Goal: Task Accomplishment & Management: Manage account settings

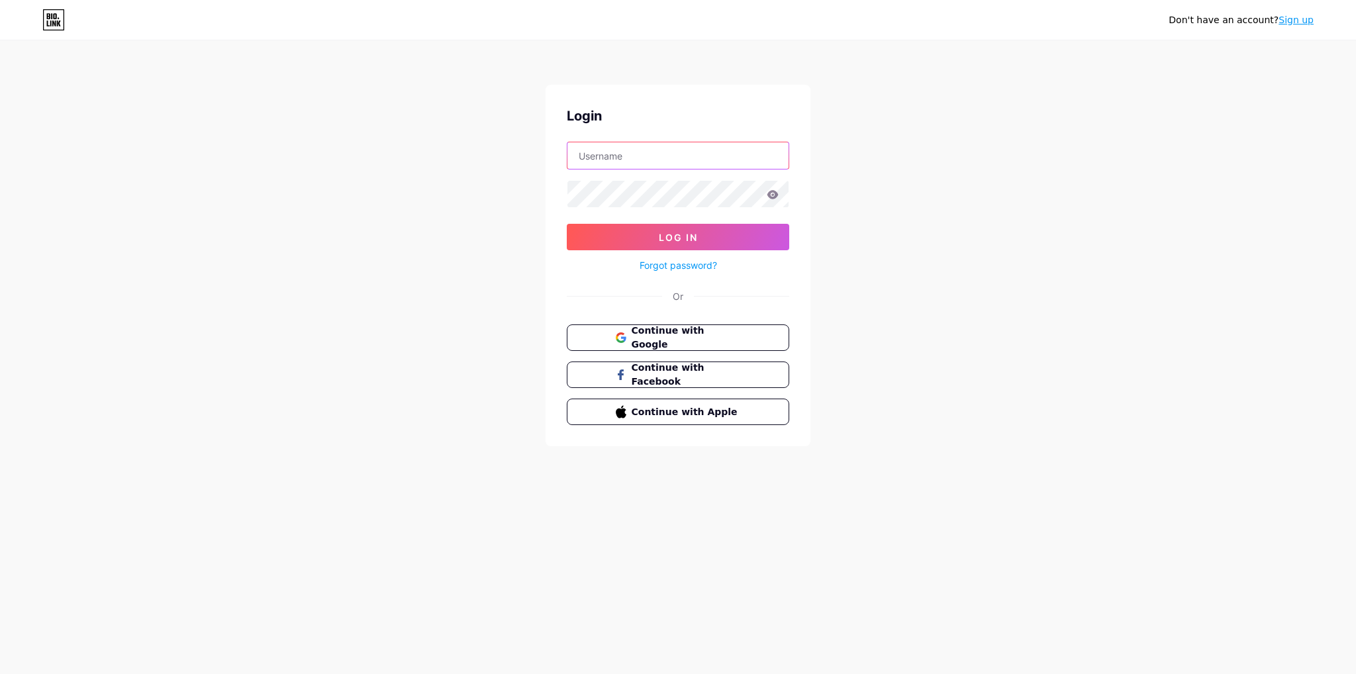
click at [617, 163] on input "text" at bounding box center [677, 155] width 221 height 26
click at [567, 224] on button "Log In" at bounding box center [678, 237] width 222 height 26
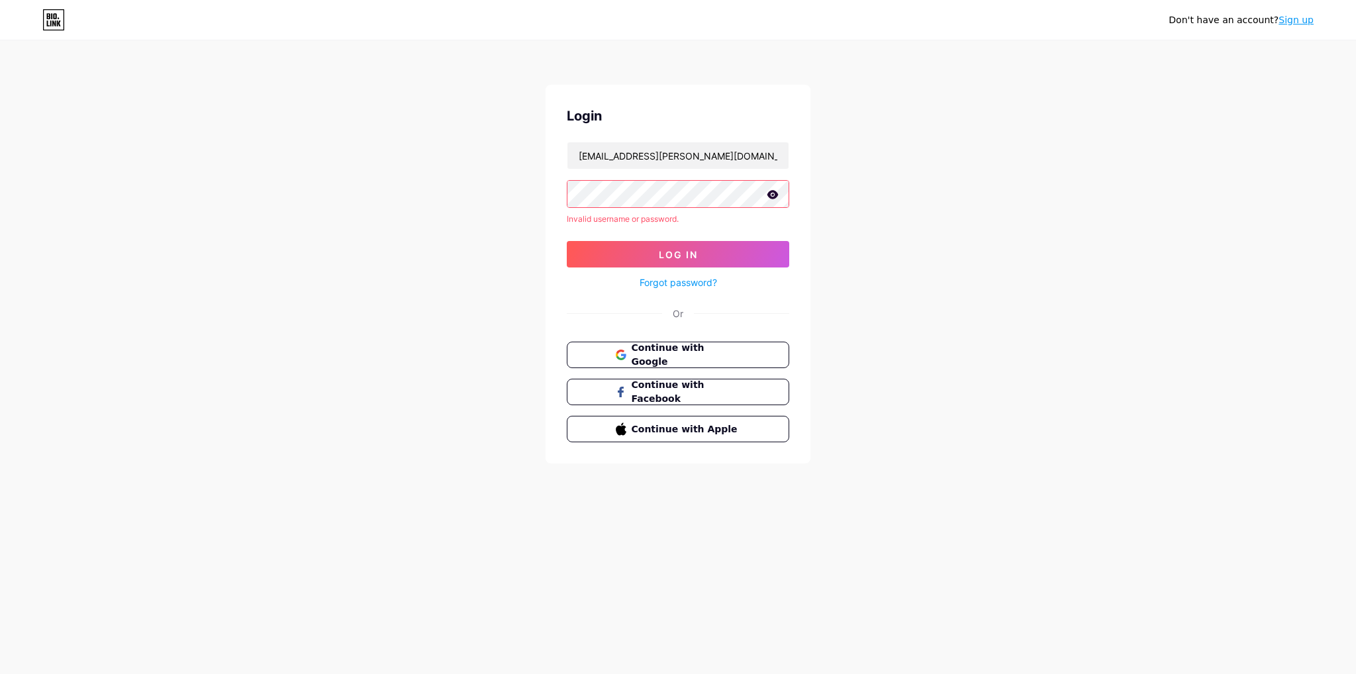
click at [771, 190] on icon at bounding box center [773, 194] width 12 height 9
click at [567, 241] on button "Log In" at bounding box center [678, 254] width 222 height 26
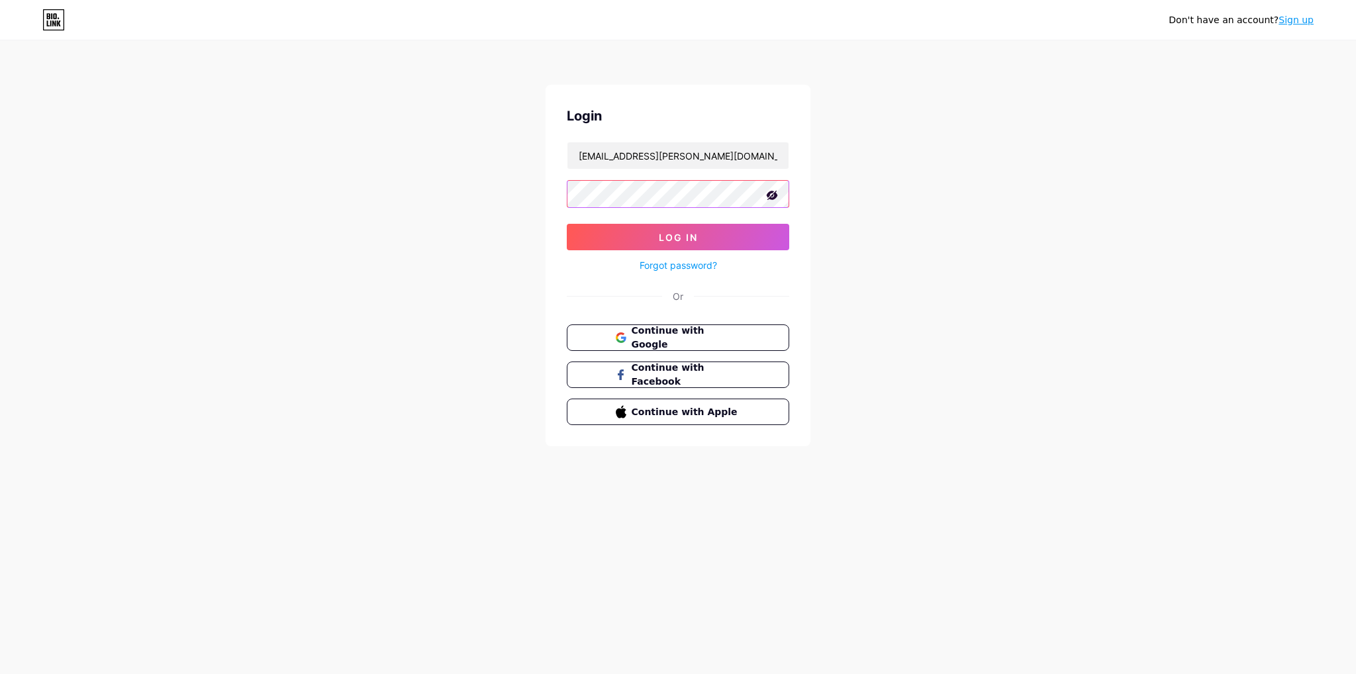
click at [567, 224] on button "Log In" at bounding box center [678, 237] width 222 height 26
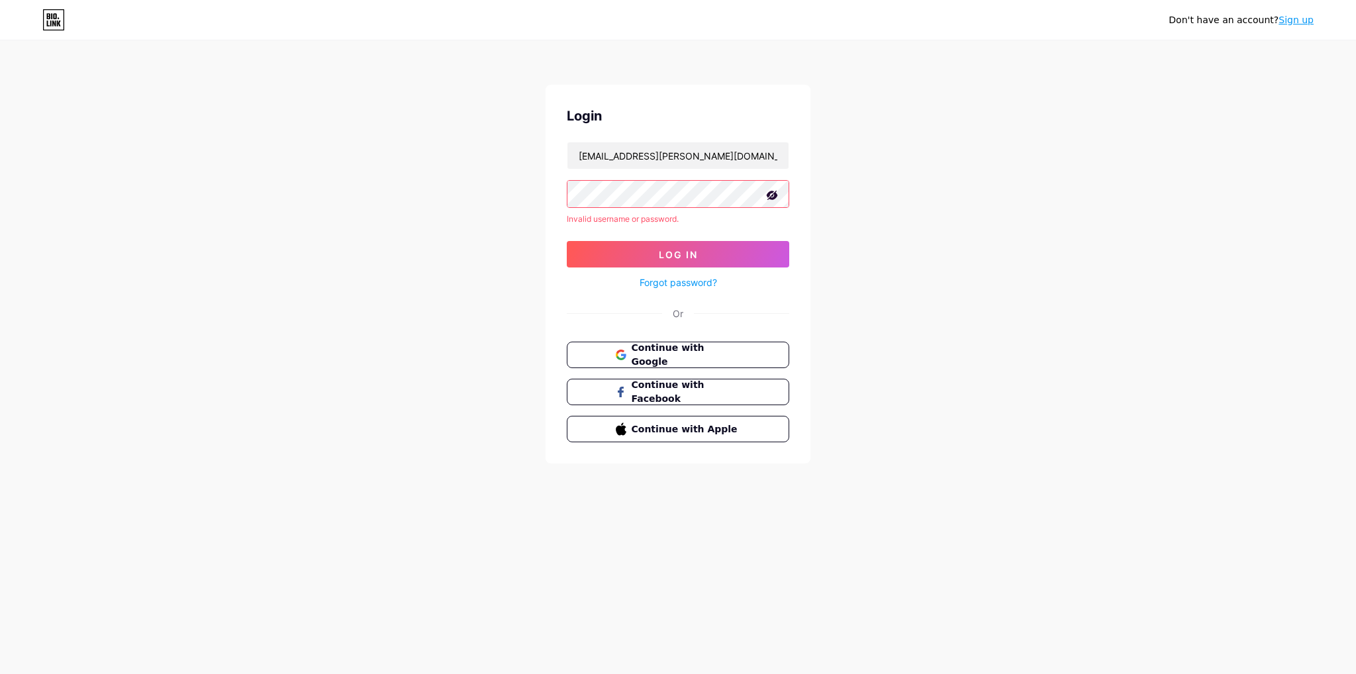
click at [567, 241] on button "Log In" at bounding box center [678, 254] width 222 height 26
click at [988, 186] on div "Don't have an account? Sign up Login [EMAIL_ADDRESS][PERSON_NAME][DOMAIN_NAME] …" at bounding box center [678, 253] width 1356 height 506
click at [690, 160] on input "[EMAIL_ADDRESS][PERSON_NAME][DOMAIN_NAME]" at bounding box center [677, 155] width 221 height 26
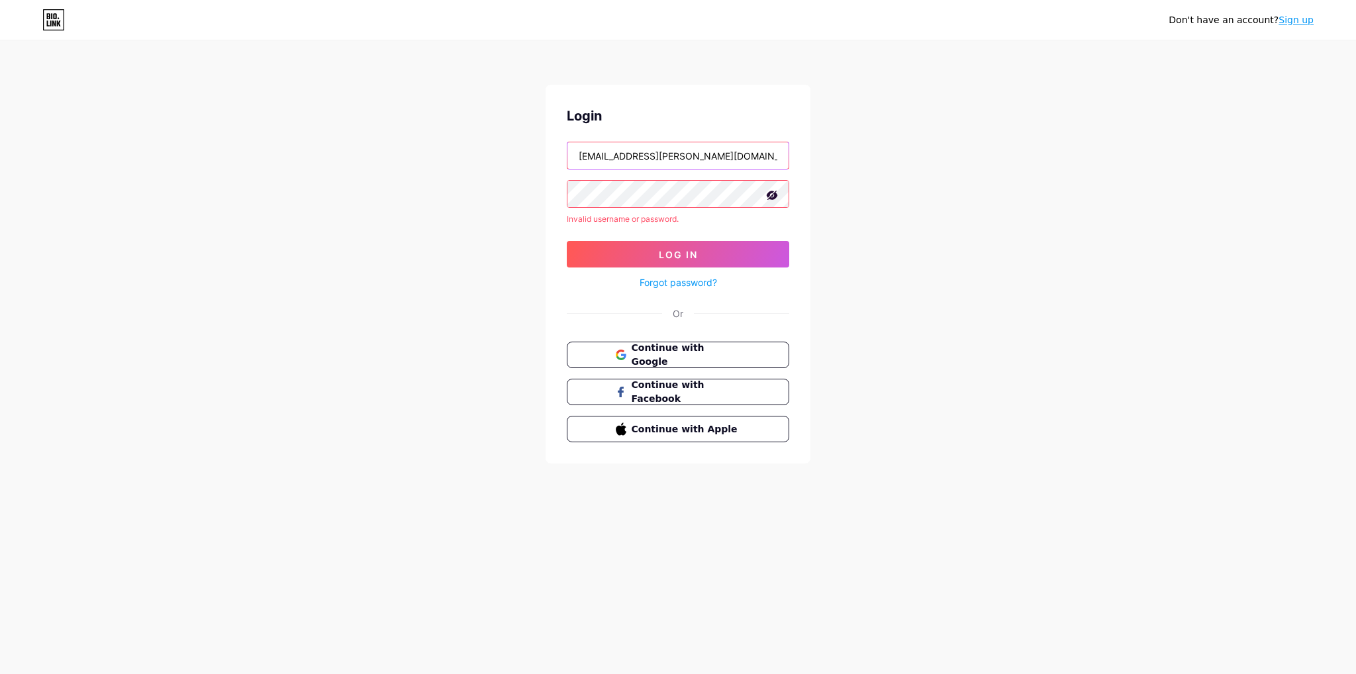
click at [690, 160] on input "[EMAIL_ADDRESS][PERSON_NAME][DOMAIN_NAME]" at bounding box center [677, 155] width 221 height 26
type input "qaahirstewart"
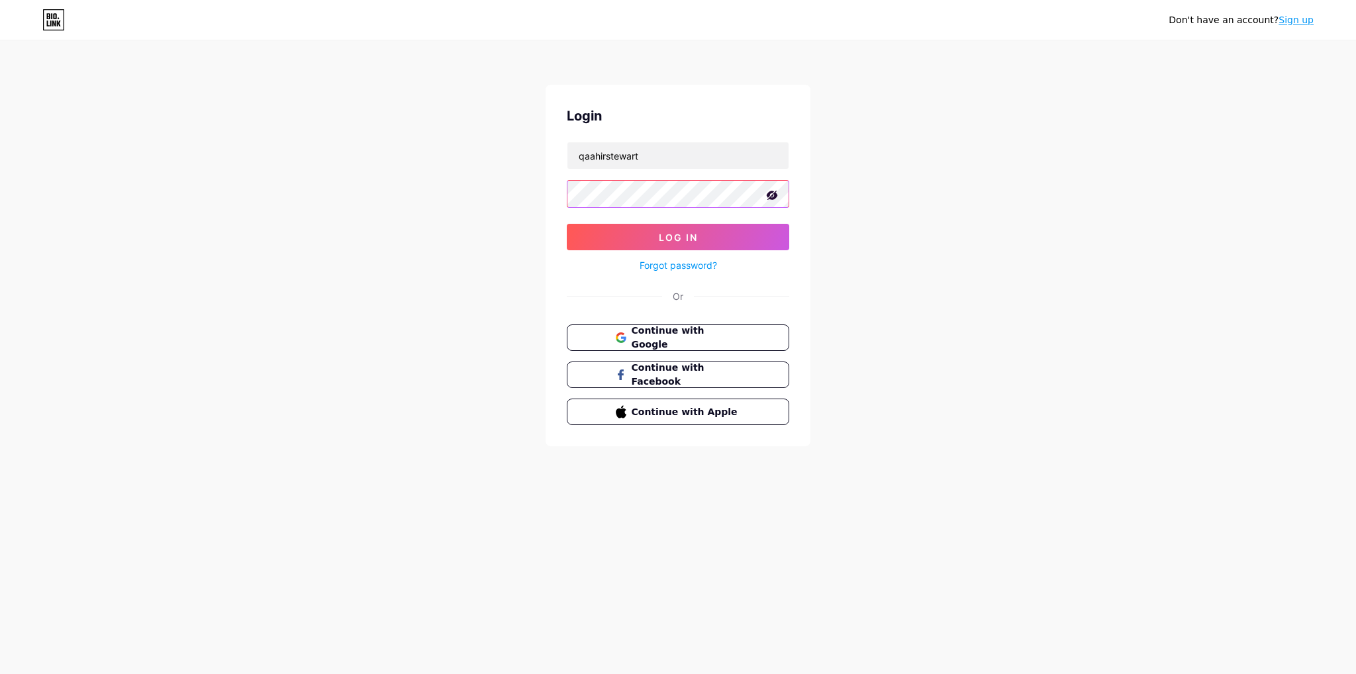
click at [567, 224] on button "Log In" at bounding box center [678, 237] width 222 height 26
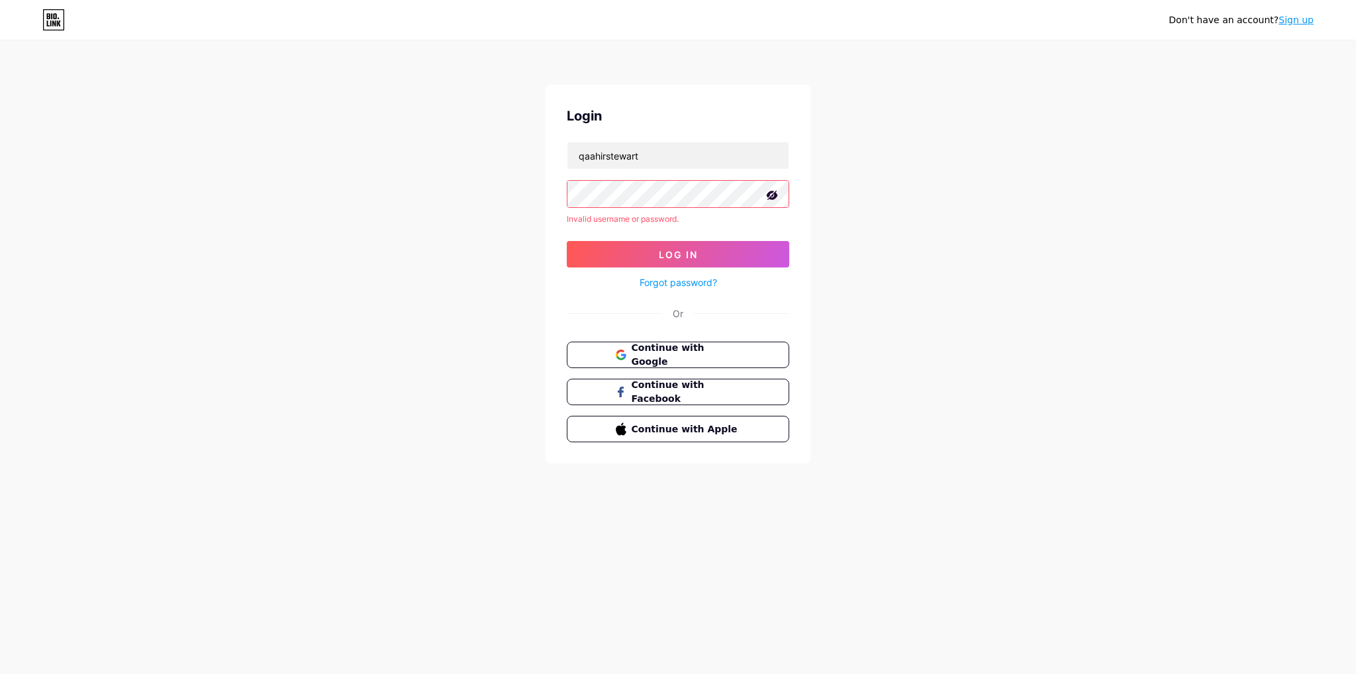
click at [567, 241] on button "Log In" at bounding box center [678, 254] width 222 height 26
click at [626, 148] on input "qaahirstewart" at bounding box center [677, 155] width 221 height 26
click at [591, 178] on form "qaahirstewart Invalid username or password. Log In Forgot password?" at bounding box center [678, 216] width 222 height 149
click at [567, 241] on button "Log In" at bounding box center [678, 254] width 222 height 26
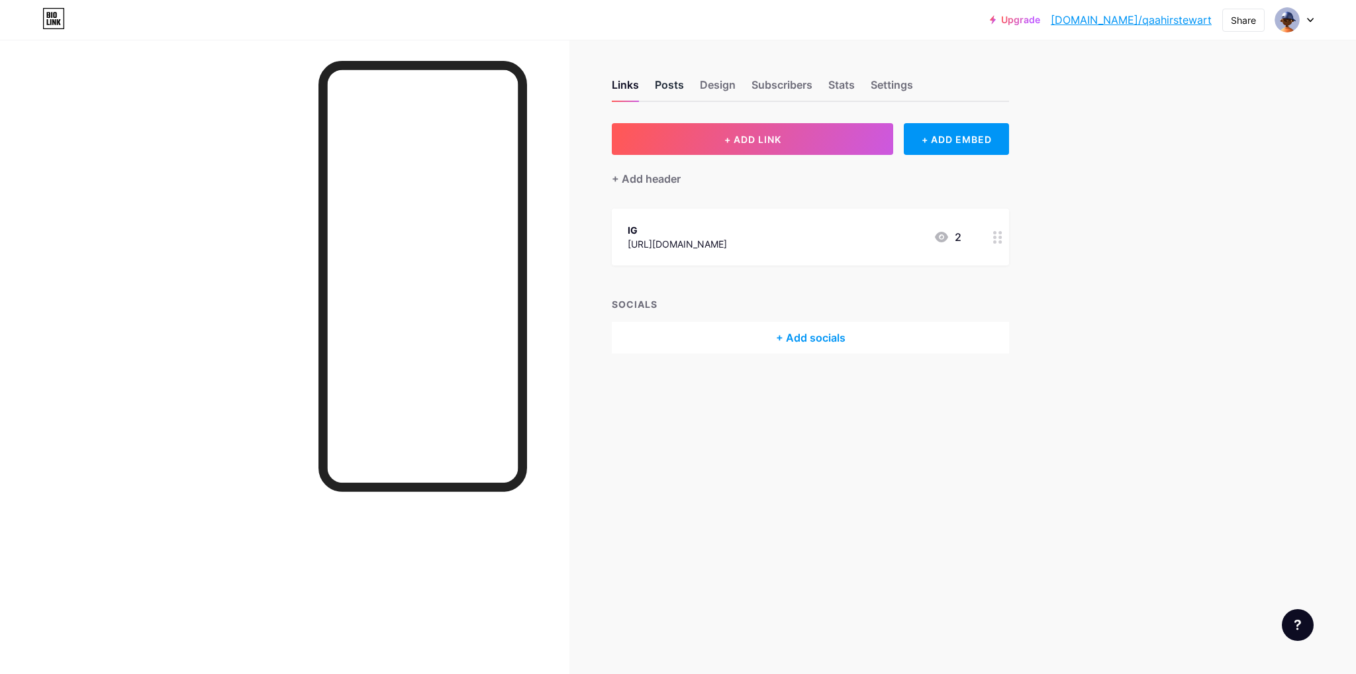
click at [675, 86] on div "Posts" at bounding box center [669, 89] width 29 height 24
